Goal: Information Seeking & Learning: Learn about a topic

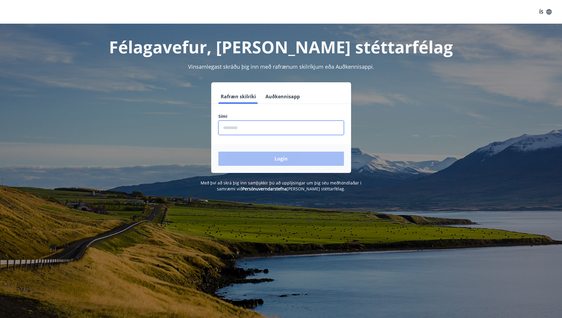
click at [261, 129] on input "phone" at bounding box center [282, 128] width 126 height 15
type input "********"
click at [219, 152] on button "Login" at bounding box center [282, 159] width 126 height 14
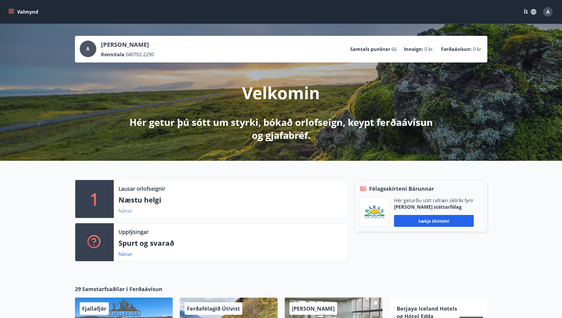
click at [127, 212] on link "Nánar" at bounding box center [126, 211] width 14 height 7
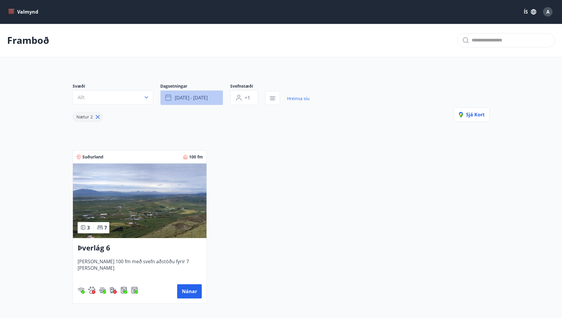
click at [198, 100] on span "ágú 29 - sep 01" at bounding box center [191, 98] width 33 height 7
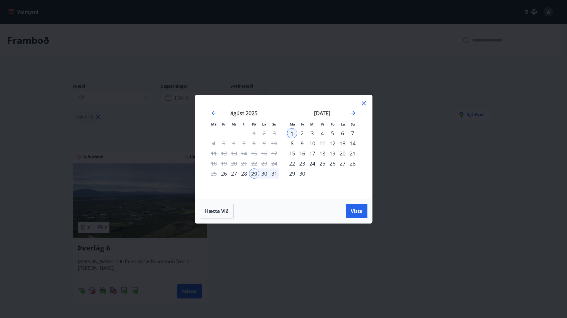
click at [334, 154] on div "19" at bounding box center [332, 154] width 10 height 10
click at [353, 152] on div "21" at bounding box center [352, 154] width 10 height 10
click at [363, 212] on button "Vista" at bounding box center [356, 211] width 21 height 14
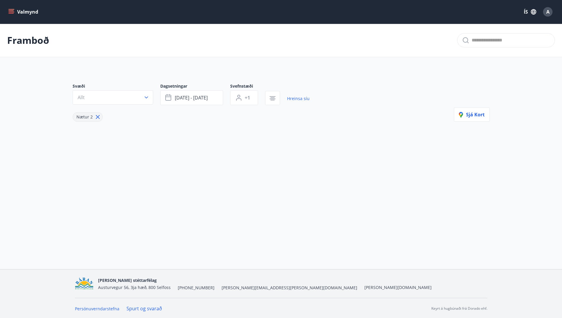
click at [98, 117] on icon at bounding box center [98, 117] width 7 height 7
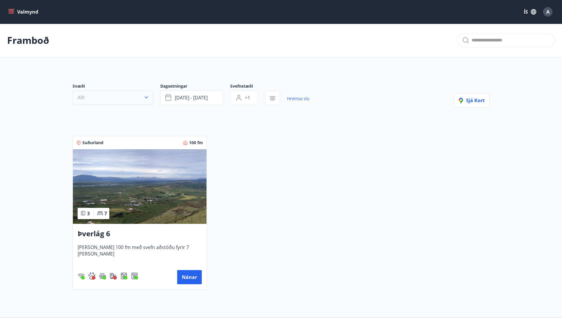
click at [109, 96] on button "Allt" at bounding box center [113, 97] width 81 height 14
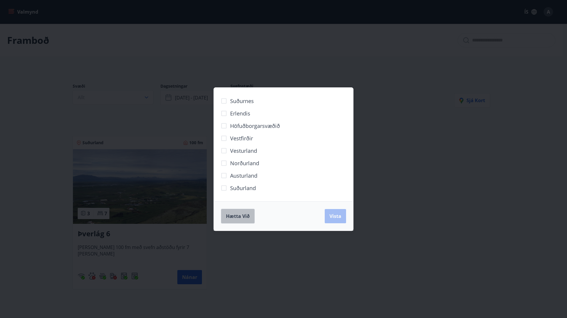
click at [240, 219] on span "Hætta við" at bounding box center [238, 216] width 24 height 7
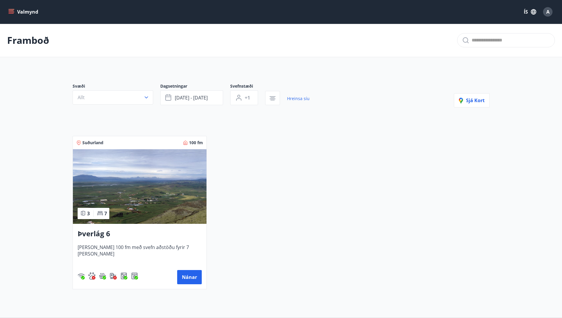
type input "*"
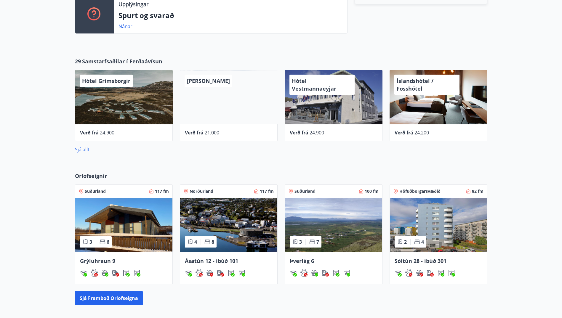
scroll to position [237, 0]
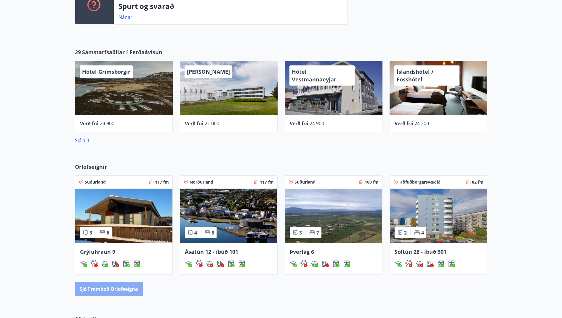
click at [113, 295] on button "Sjá framboð orlofseigna" at bounding box center [109, 289] width 68 height 14
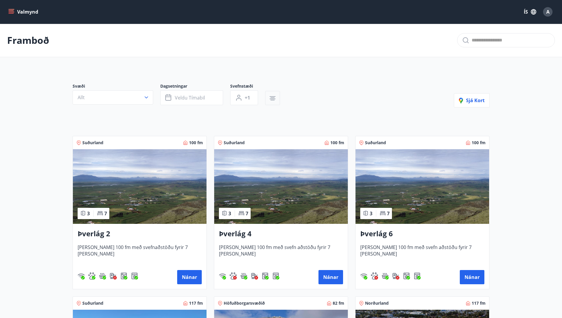
click at [270, 97] on icon "button" at bounding box center [273, 96] width 6 height 1
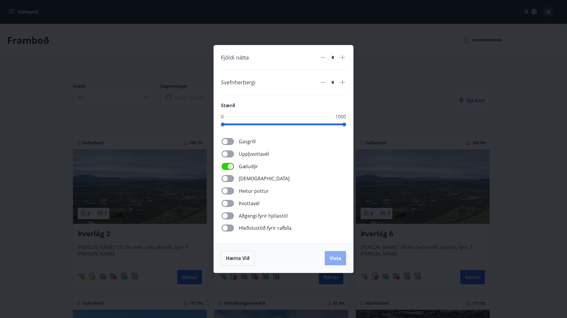
click at [332, 261] on span "Vista" at bounding box center [335, 258] width 12 height 7
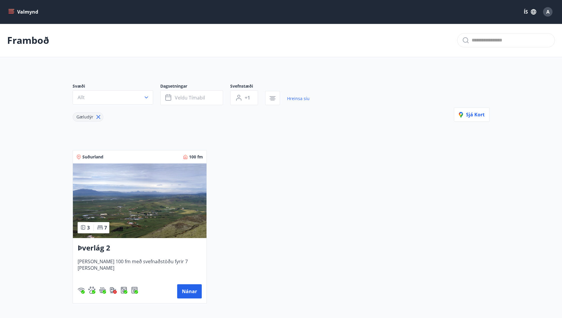
click at [11, 11] on icon "menu" at bounding box center [11, 10] width 5 height 1
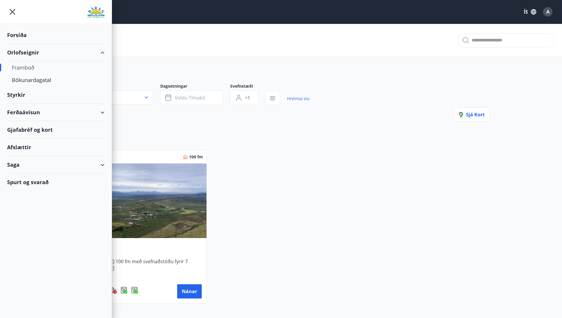
click at [43, 129] on div "Gjafabréf og kort" at bounding box center [56, 129] width 98 height 17
click at [20, 44] on div "Styrkir" at bounding box center [56, 34] width 98 height 17
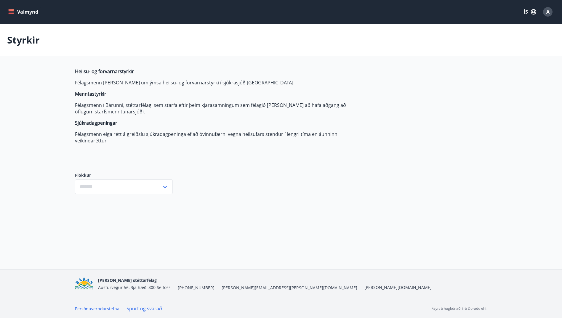
type input "***"
